Goal: Find specific page/section: Find specific page/section

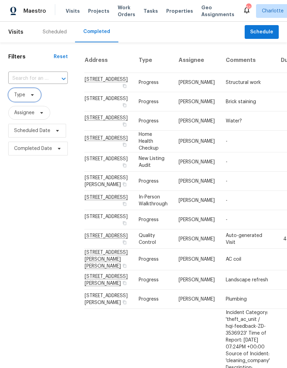
click at [37, 101] on span "Type" at bounding box center [24, 95] width 33 height 14
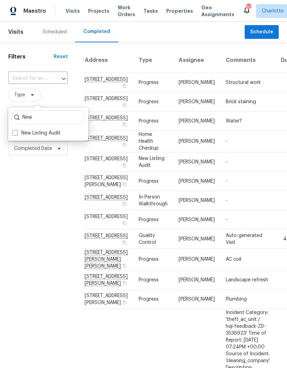
type input "New"
click at [19, 135] on label "New Listing Audit" at bounding box center [36, 133] width 48 height 7
click at [17, 134] on input "New Listing Audit" at bounding box center [14, 132] width 4 height 4
checkbox input "true"
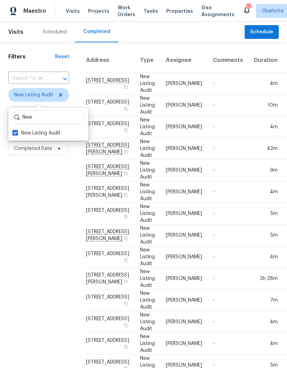
click at [13, 185] on div "Filters Reset ​ New Listing Audit Assignee Scheduled Date Completed Date" at bounding box center [38, 283] width 77 height 483
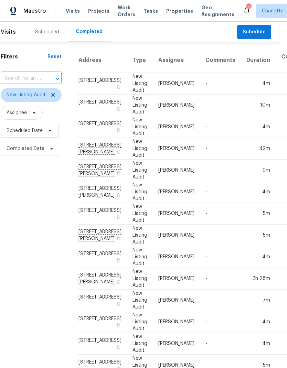
scroll to position [0, 7]
click at [14, 187] on div "Filters Reset ​ New Listing Audit Assignee Scheduled Date Completed Date" at bounding box center [31, 283] width 77 height 483
click at [25, 17] on div "Maestro" at bounding box center [23, 11] width 46 height 14
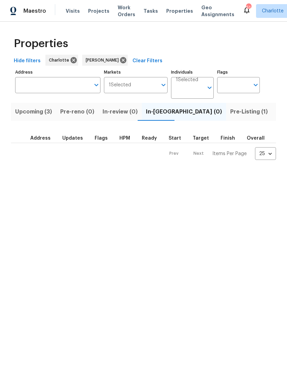
scroll to position [0, 13]
